Goal: Check status

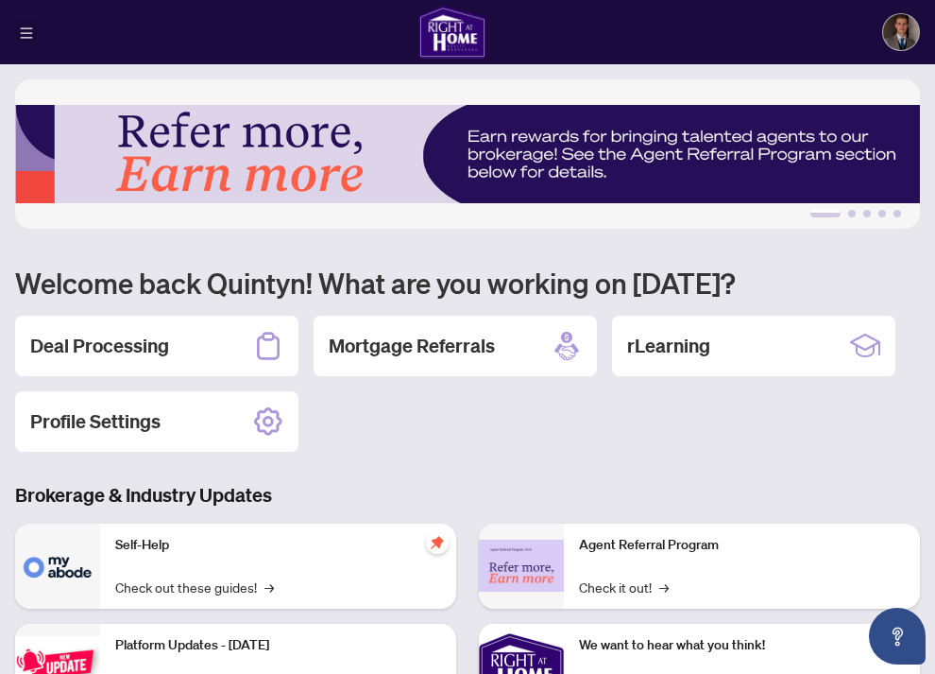
click at [27, 27] on icon "menu" at bounding box center [27, 32] width 12 height 10
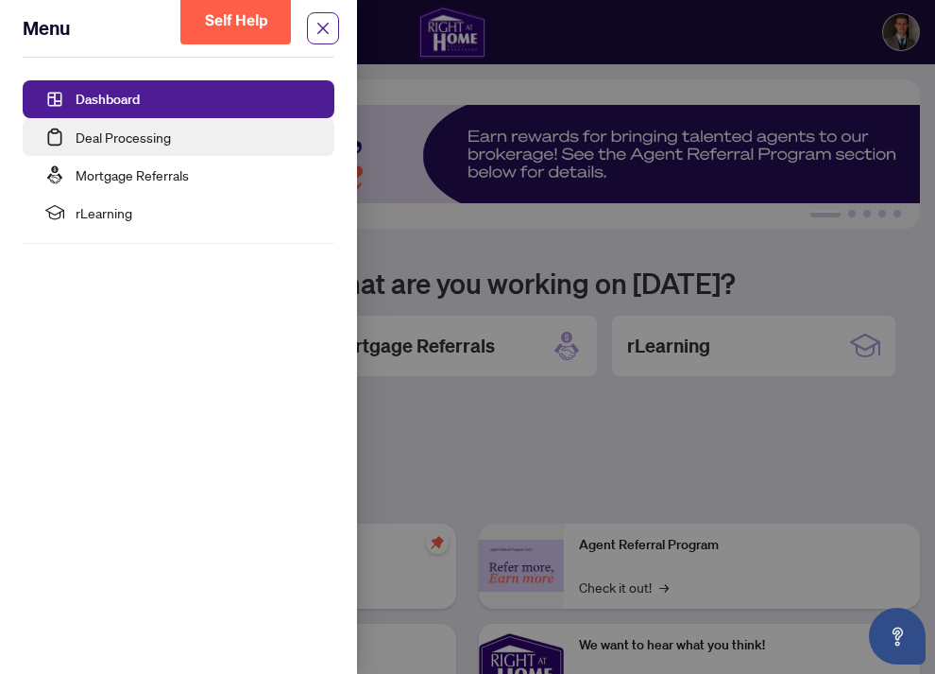
click at [115, 142] on link "Deal Processing" at bounding box center [123, 136] width 95 height 17
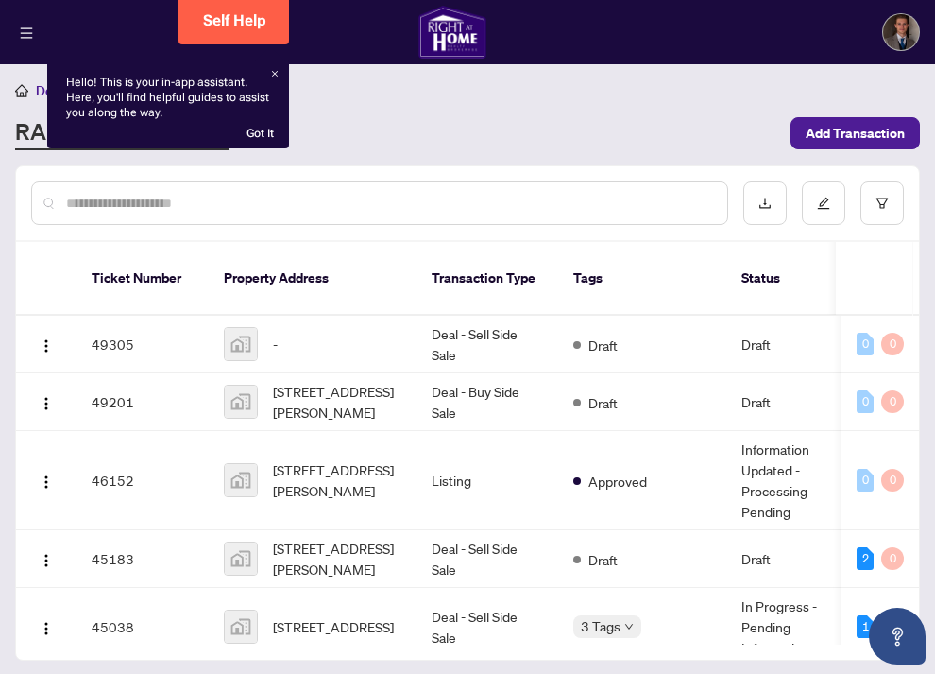
click at [280, 72] on div "Hello! This is your in-app assistant. Here, you'll find helpful guides to assis…" at bounding box center [168, 104] width 242 height 89
click at [274, 75] on icon at bounding box center [276, 75] width 6 height 6
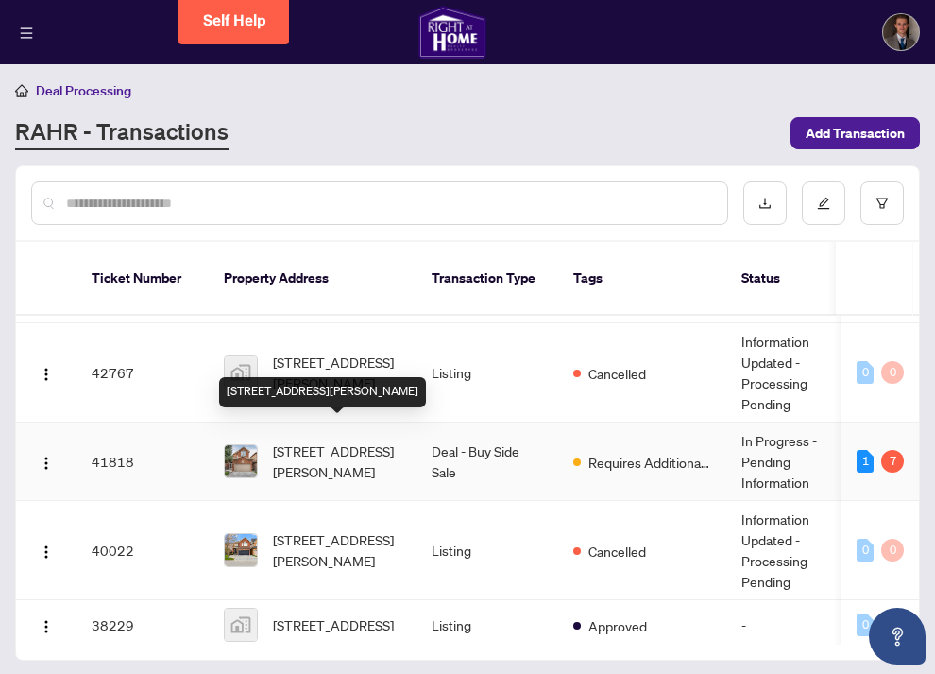
click at [362, 453] on span "[STREET_ADDRESS][PERSON_NAME]" at bounding box center [337, 461] width 128 height 42
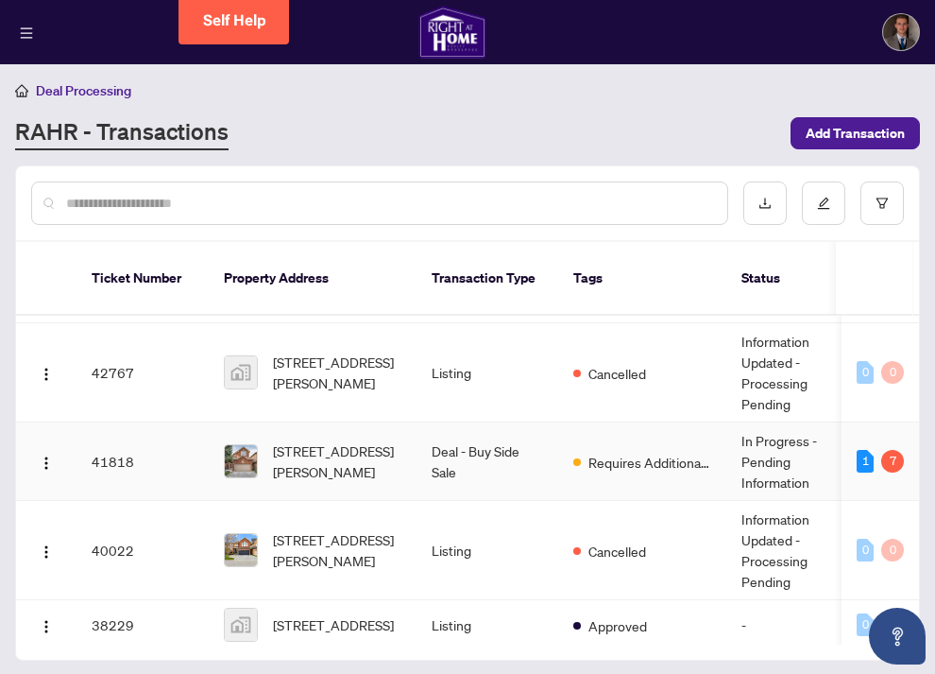
click at [441, 436] on td "Deal - Buy Side Sale" at bounding box center [488, 461] width 142 height 78
click at [443, 443] on td "Deal - Buy Side Sale" at bounding box center [488, 461] width 142 height 78
click at [245, 447] on img at bounding box center [241, 461] width 32 height 32
click at [99, 435] on td "41818" at bounding box center [143, 461] width 132 height 78
click at [43, 455] on img "button" at bounding box center [46, 462] width 15 height 15
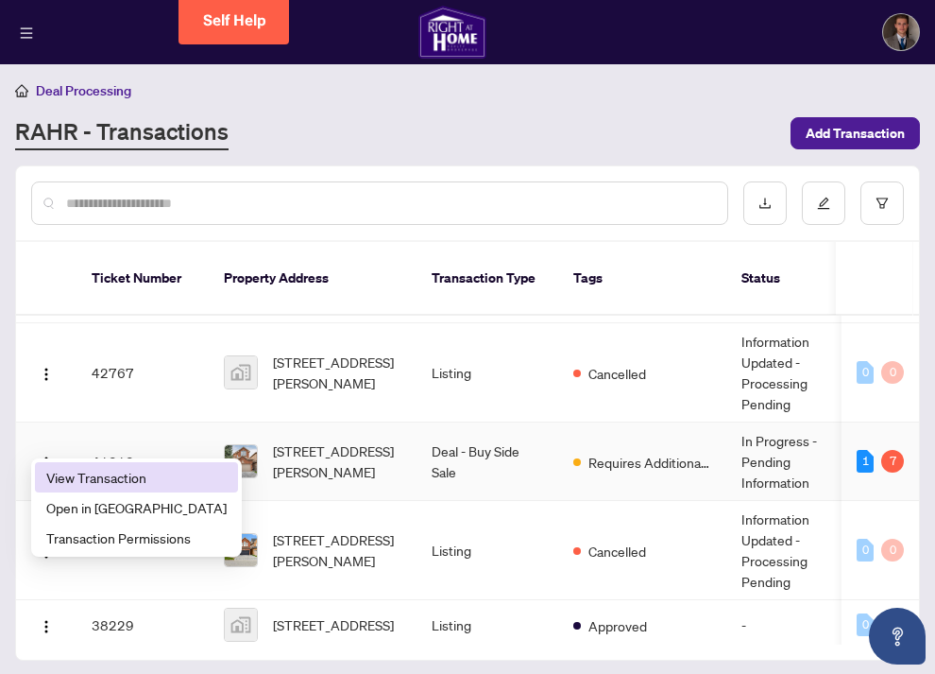
click at [56, 480] on span "View Transaction" at bounding box center [136, 477] width 180 height 21
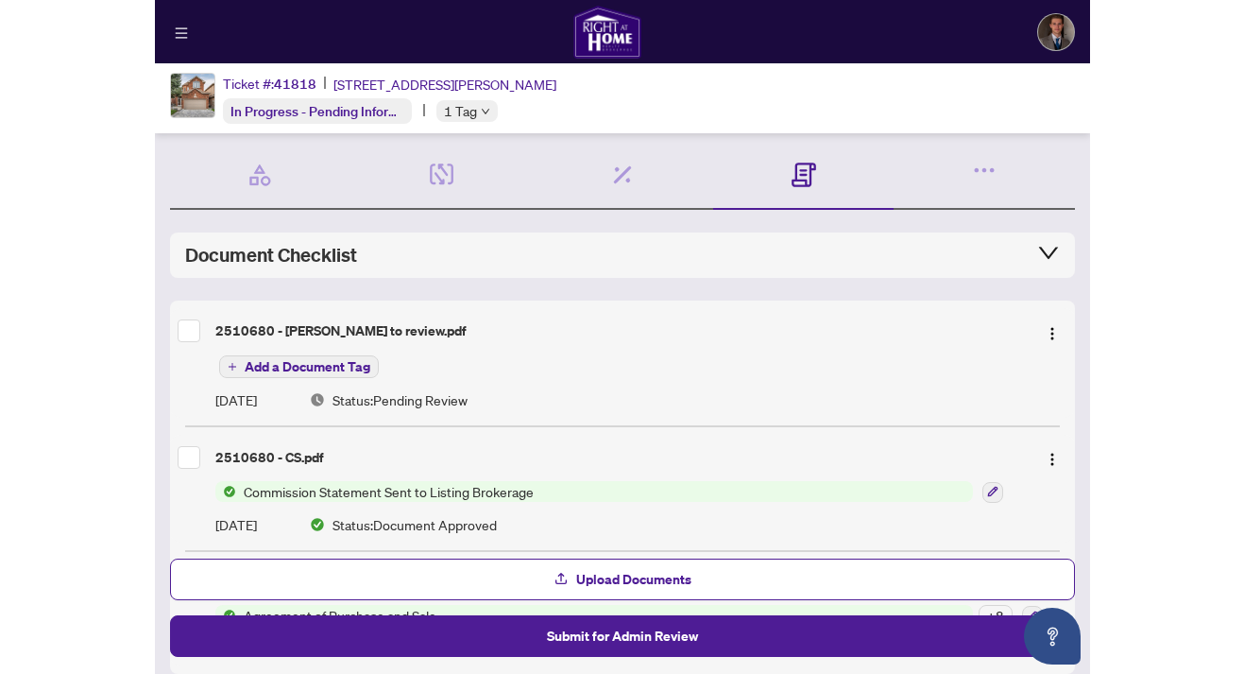
scroll to position [54, 0]
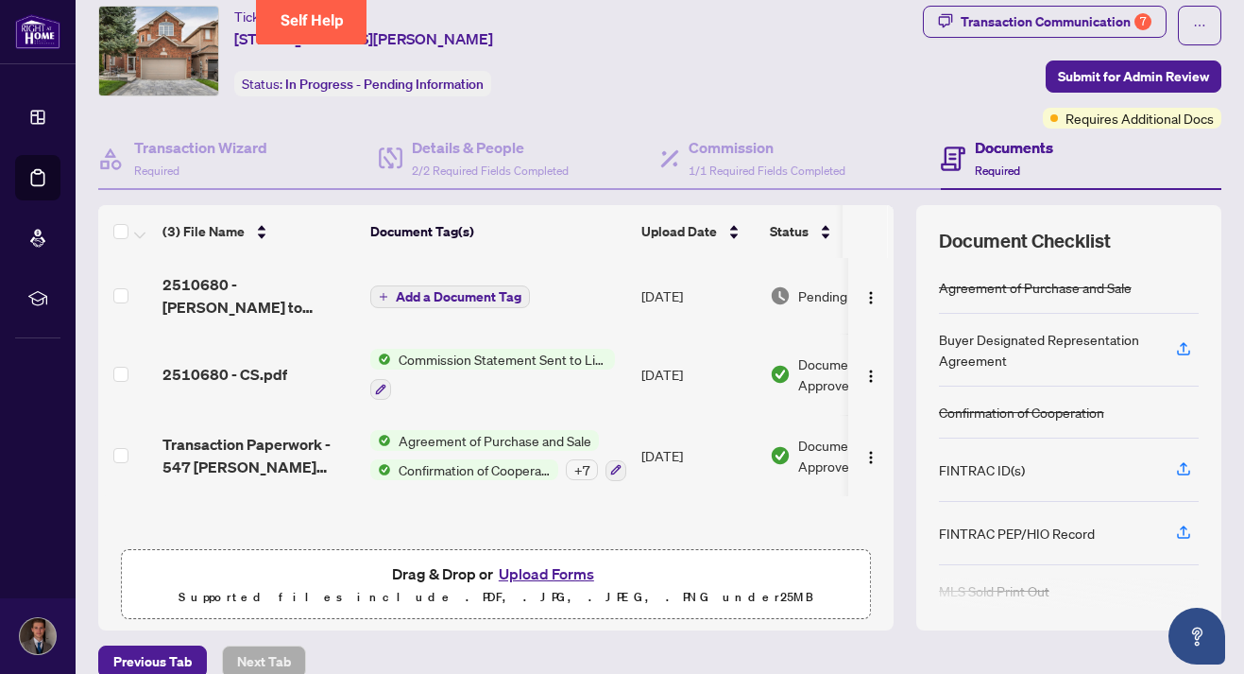
click at [778, 82] on div "Transaction Communication 7 Submit for Admin Review Requires Additional Docs" at bounding box center [967, 67] width 510 height 123
click at [934, 115] on span "Requires Additional Docs" at bounding box center [1140, 118] width 148 height 21
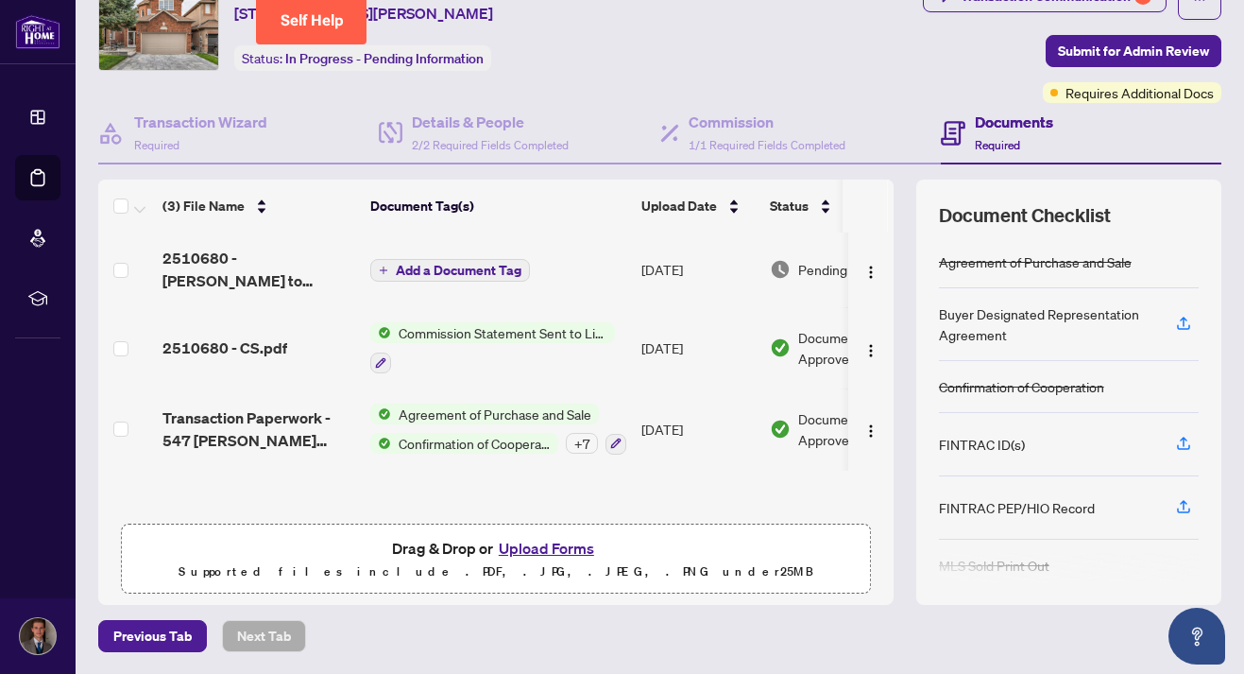
scroll to position [91, 0]
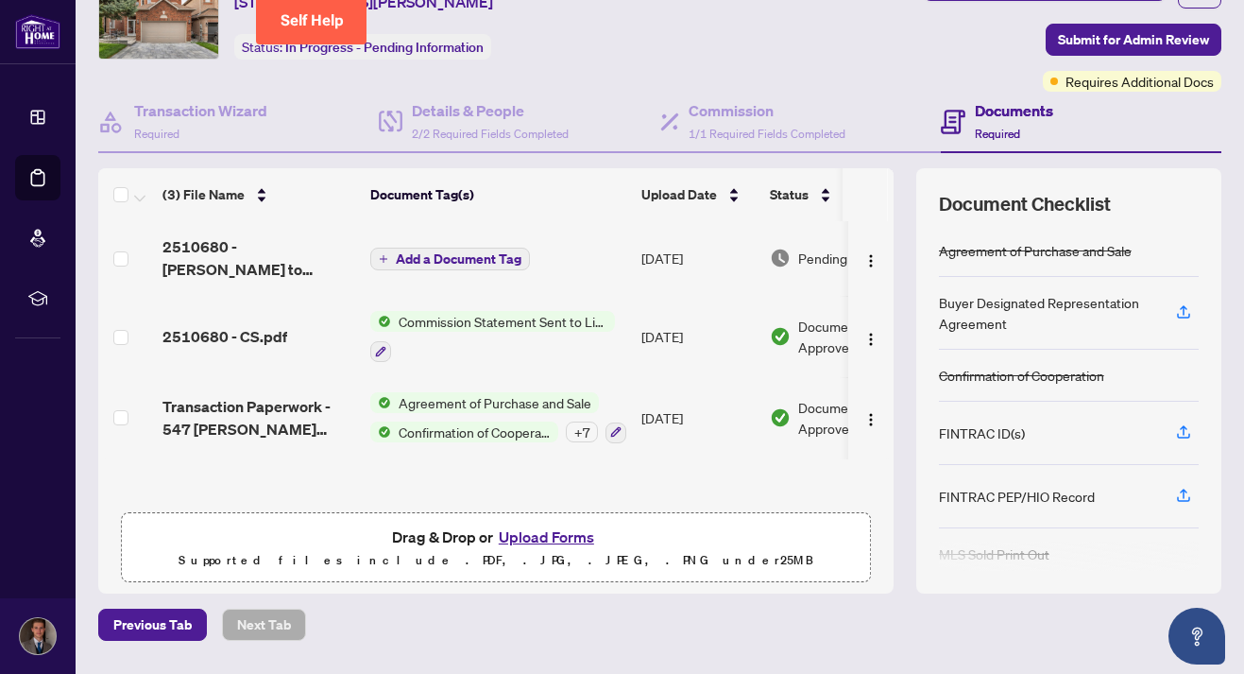
click at [910, 369] on div "(3) File Name Document Tag(s) Upload Date Status 2510680 - [PERSON_NAME] to rev…" at bounding box center [659, 380] width 1123 height 425
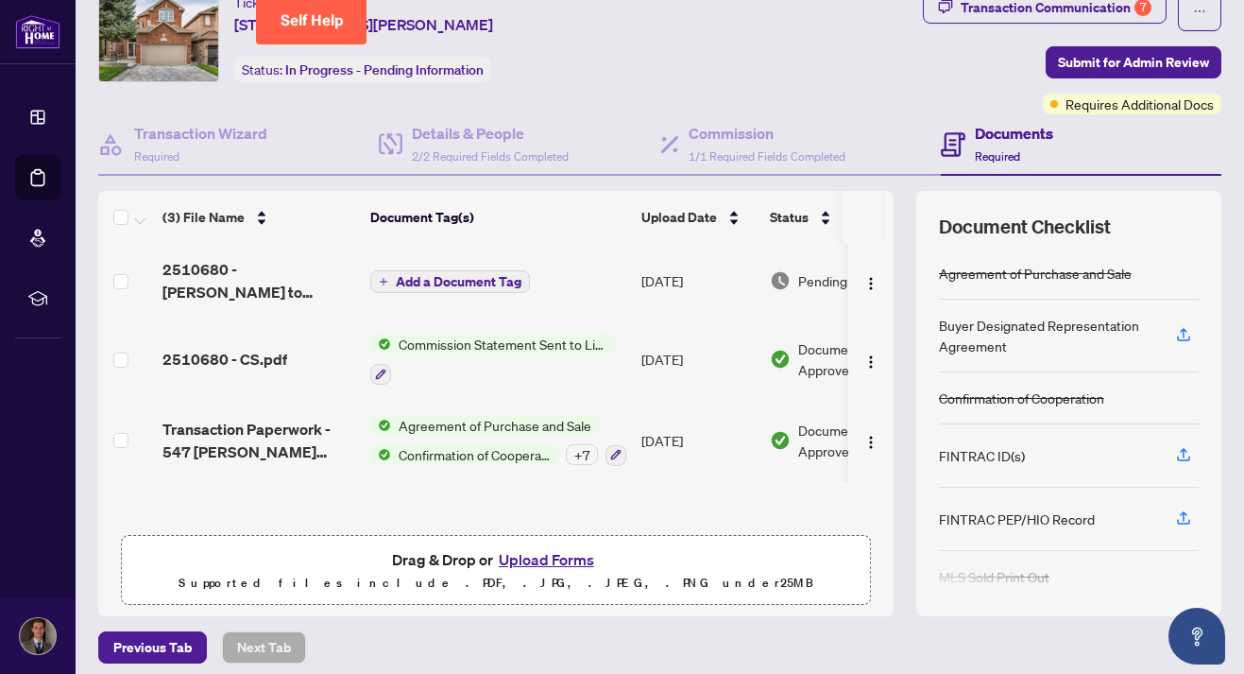
click at [625, 81] on div "Ticket #: 41818 [STREET_ADDRESS][PERSON_NAME] Status: In Progress - Pending Inf…" at bounding box center [401, 52] width 614 height 123
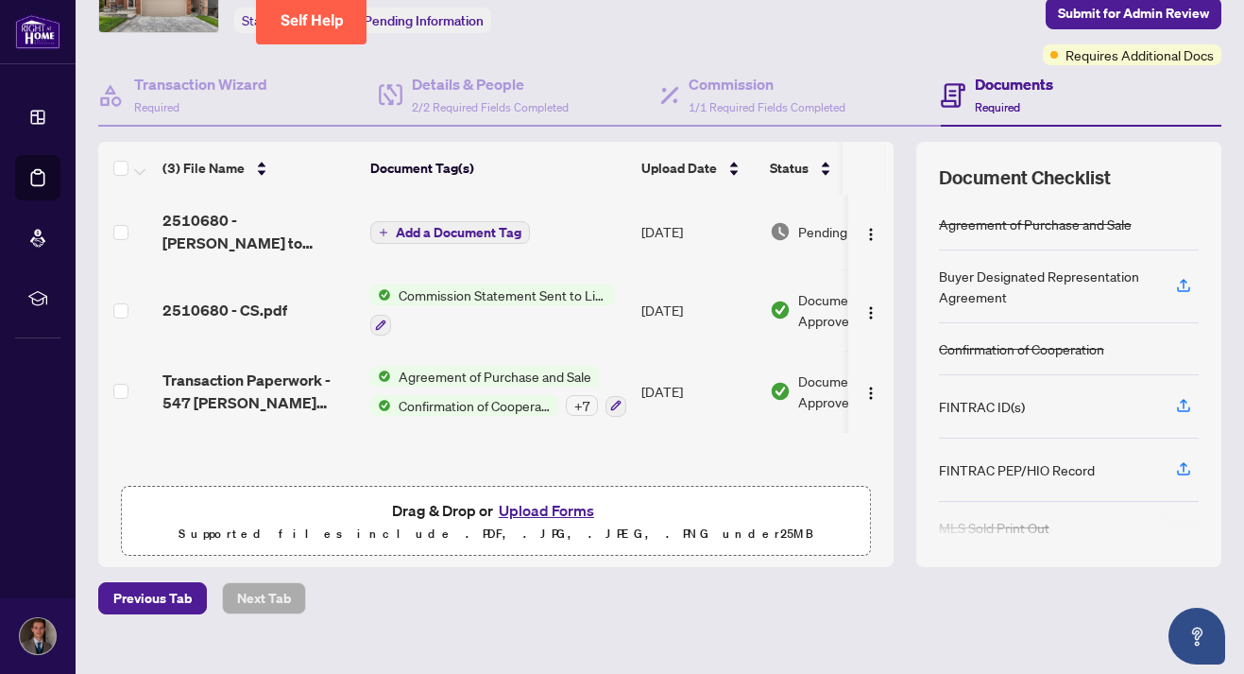
scroll to position [113, 0]
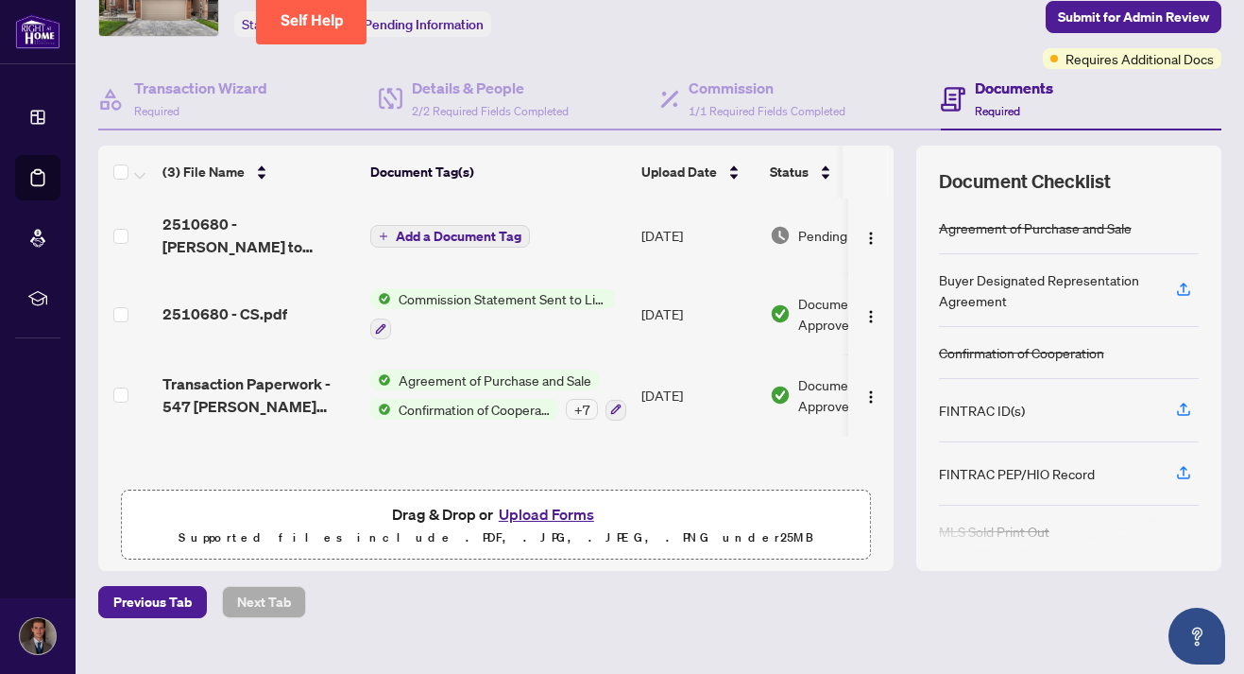
drag, startPoint x: 740, startPoint y: 439, endPoint x: 797, endPoint y: 437, distance: 57.7
click at [797, 437] on div "(3) File Name Document Tag(s) Upload Date Status 2510680 - [PERSON_NAME] to rev…" at bounding box center [496, 358] width 796 height 425
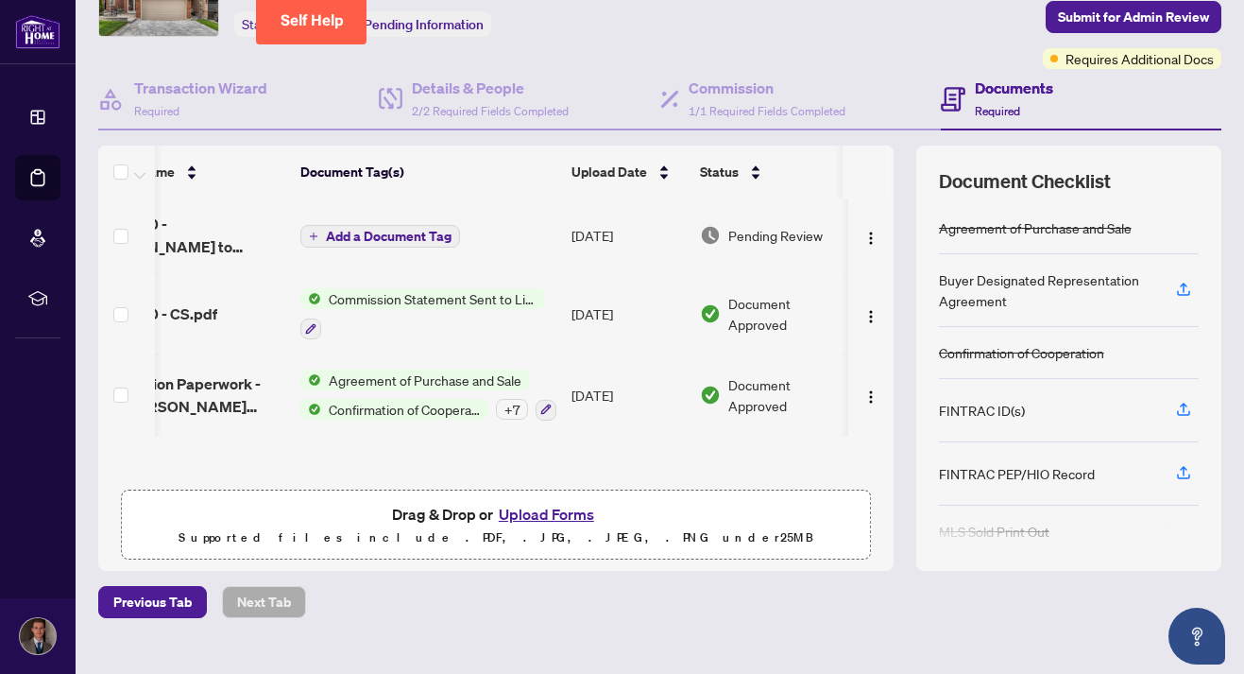
scroll to position [0, 0]
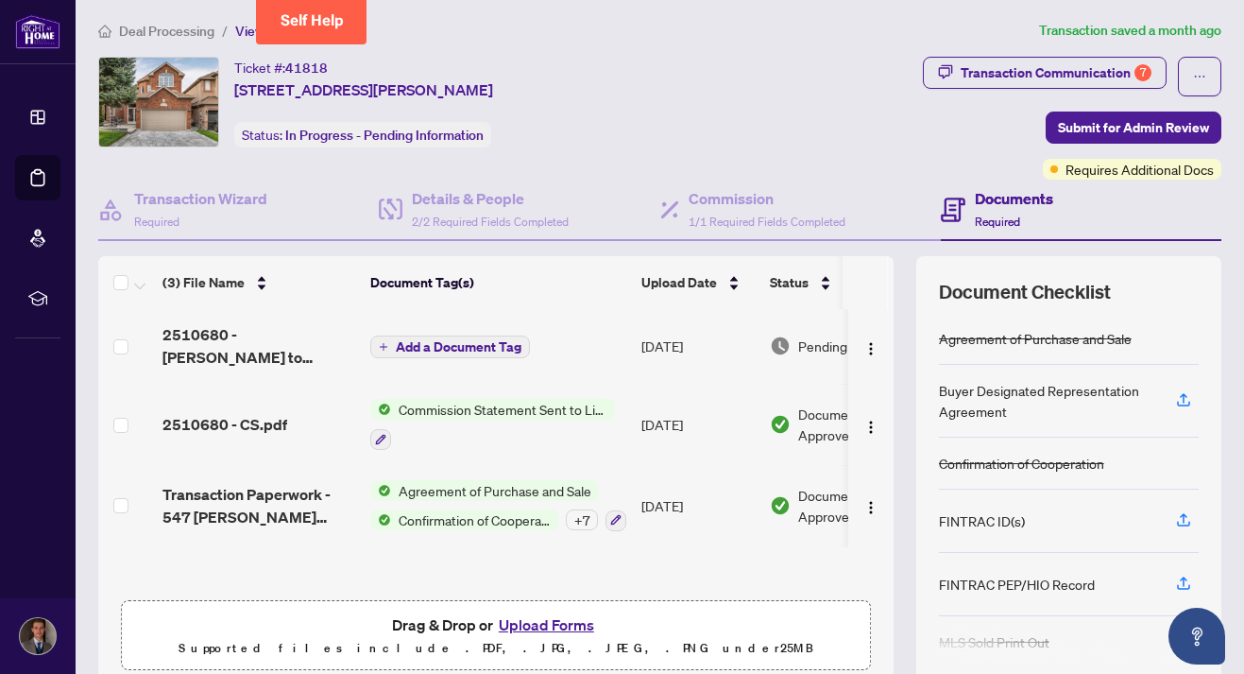
click at [822, 97] on div "Transaction Communication 7 Submit for Admin Review Requires Additional Docs" at bounding box center [967, 118] width 510 height 123
click at [824, 104] on div "Transaction Communication 7 Submit for Admin Review Requires Additional Docs" at bounding box center [967, 118] width 510 height 123
click at [705, 64] on div "Ticket #: 41818 [STREET_ADDRESS][PERSON_NAME] Status: In Progress - Pending Inf…" at bounding box center [401, 102] width 607 height 91
